Goal: Transaction & Acquisition: Purchase product/service

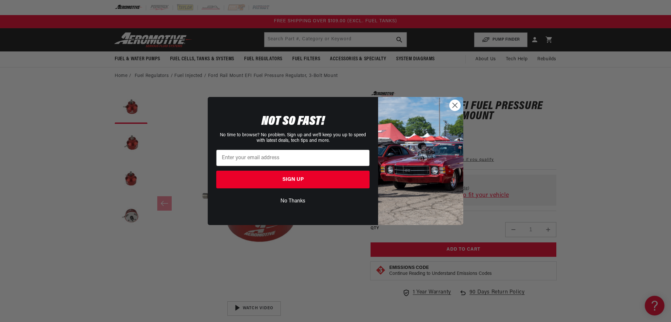
click at [455, 104] on circle "Close dialog" at bounding box center [455, 105] width 11 height 11
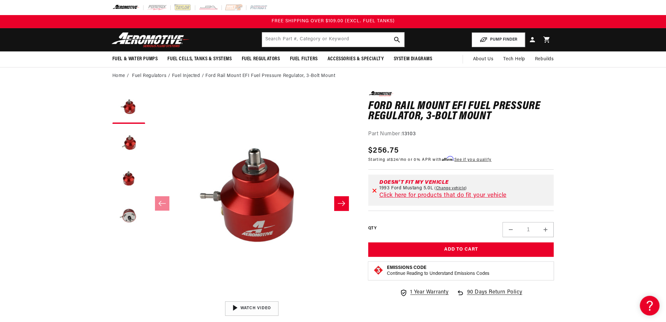
click at [339, 201] on icon "Slide right" at bounding box center [342, 203] width 8 height 7
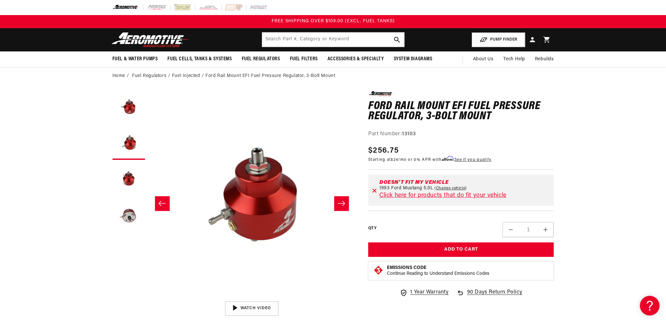
click at [340, 201] on icon "Slide right" at bounding box center [342, 203] width 8 height 7
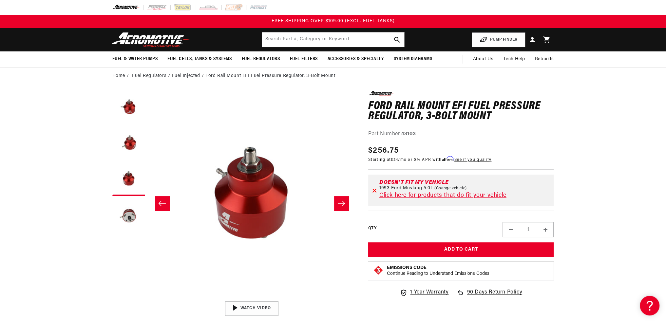
click at [340, 201] on icon "Slide right" at bounding box center [342, 203] width 8 height 7
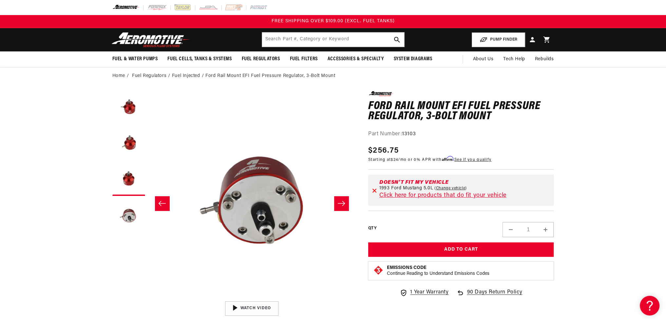
scroll to position [0, 621]
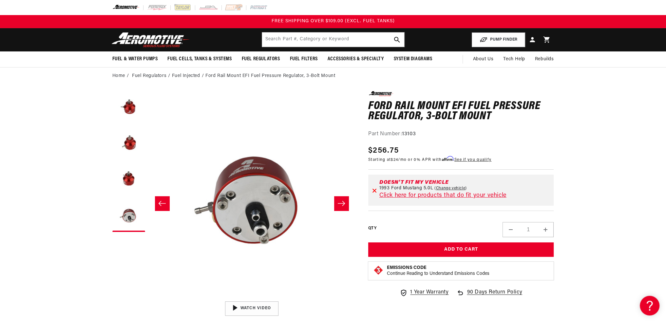
click at [340, 201] on icon "Slide right" at bounding box center [342, 203] width 8 height 7
click at [167, 204] on button "Slide left" at bounding box center [162, 203] width 14 height 14
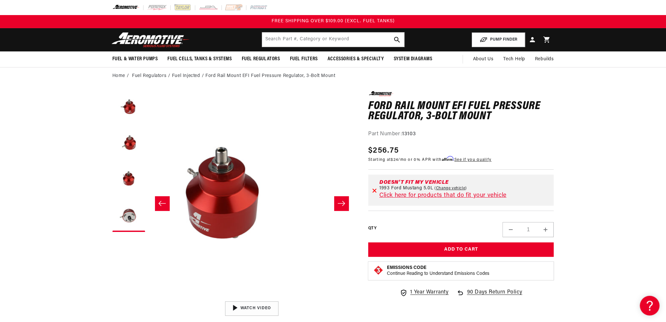
scroll to position [0, 414]
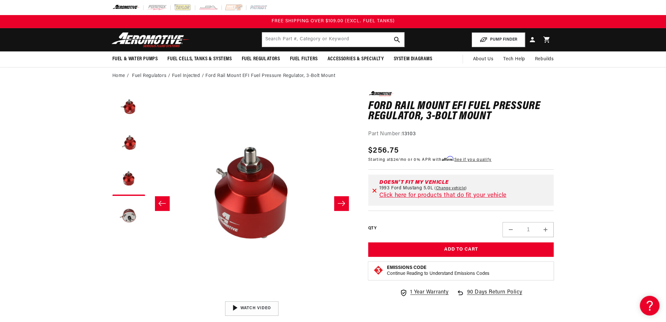
click at [167, 204] on button "Slide left" at bounding box center [162, 203] width 14 height 14
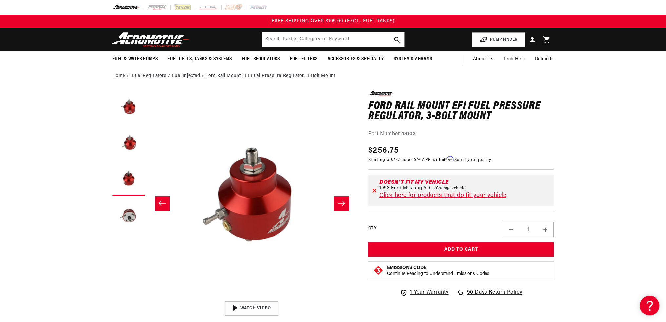
scroll to position [0, 207]
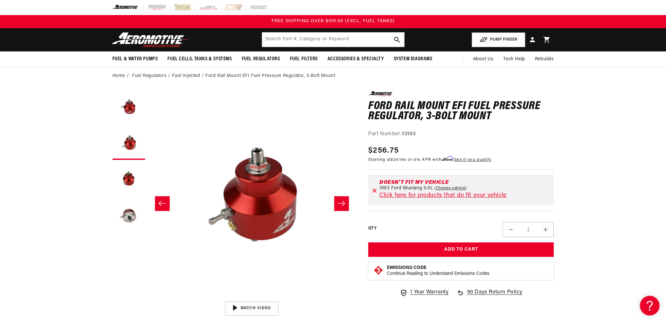
click at [167, 204] on button "Slide left" at bounding box center [162, 203] width 14 height 14
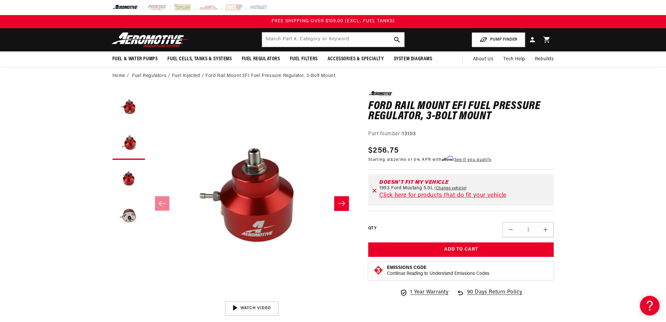
scroll to position [0, 0]
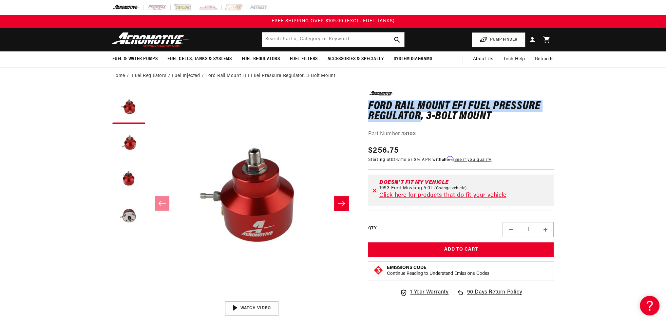
drag, startPoint x: 368, startPoint y: 105, endPoint x: 421, endPoint y: 116, distance: 53.7
click at [421, 116] on h1 "Ford Rail Mount EFI Fuel Pressure Regulator, 3-Bolt Mount" at bounding box center [461, 111] width 186 height 21
